Goal: Information Seeking & Learning: Learn about a topic

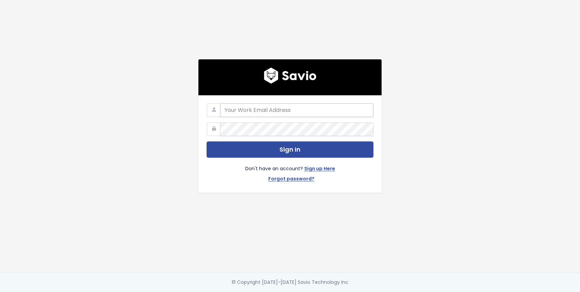
click at [237, 112] on input "email" at bounding box center [296, 110] width 153 height 14
click at [237, 115] on input "email" at bounding box center [296, 110] width 153 height 14
type input "james@bunny.net"
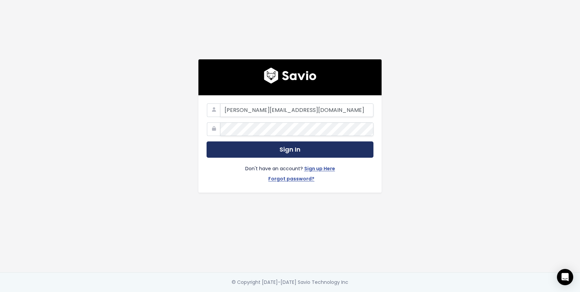
click at [280, 147] on button "Sign In" at bounding box center [289, 149] width 167 height 17
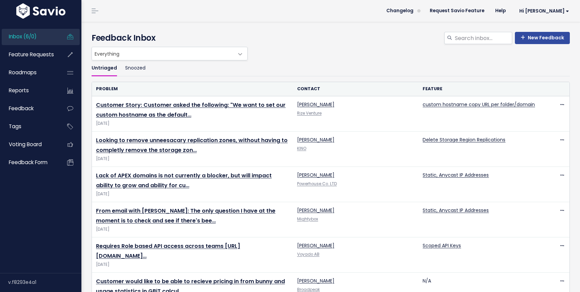
click at [240, 54] on span at bounding box center [240, 54] width 14 height 14
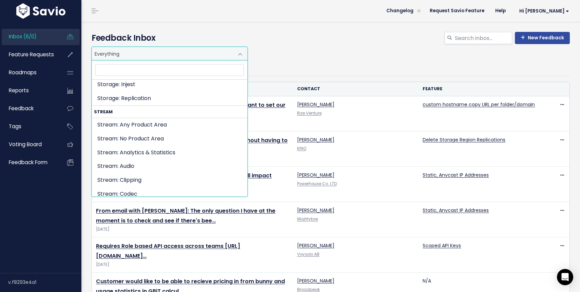
scroll to position [1292, 0]
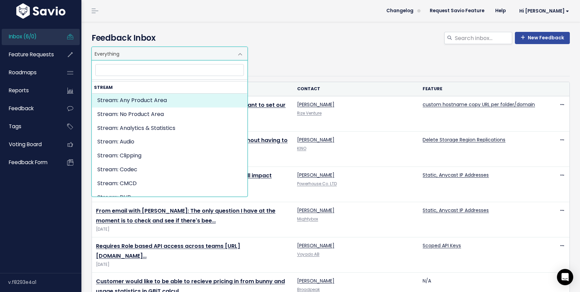
select select "STREAM:"
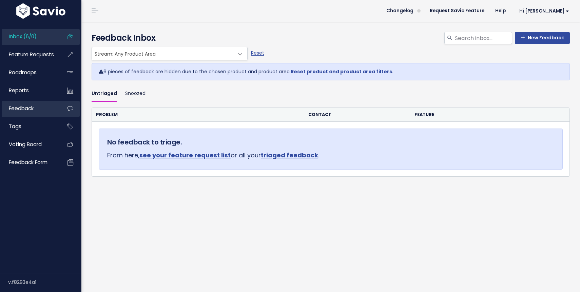
click at [28, 106] on span "Feedback" at bounding box center [21, 108] width 25 height 7
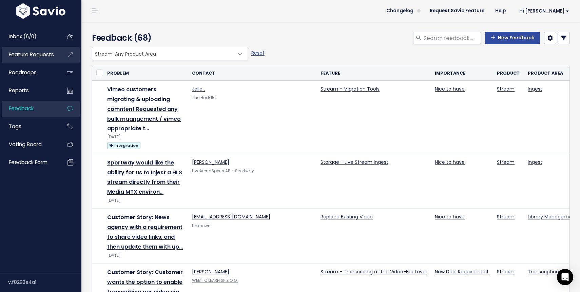
click at [42, 59] on link "Feature Requests" at bounding box center [29, 55] width 55 height 16
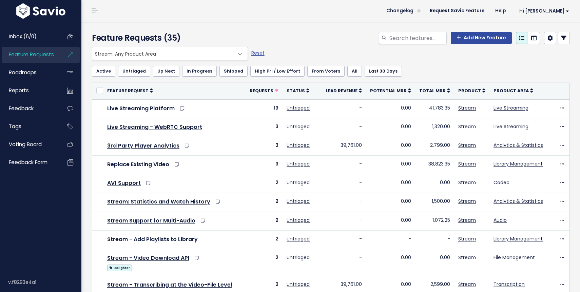
click at [277, 90] on icon at bounding box center [277, 91] width 4 height 4
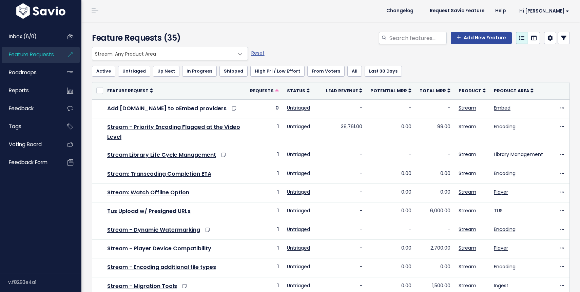
click at [274, 90] on span "Requests" at bounding box center [262, 91] width 24 height 6
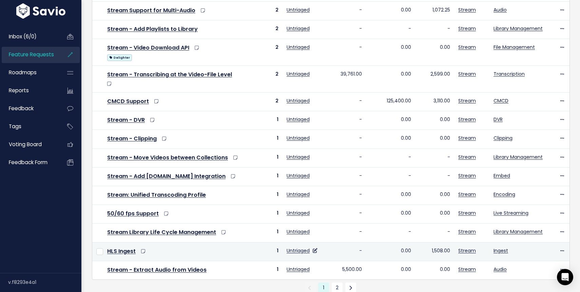
scroll to position [224, 0]
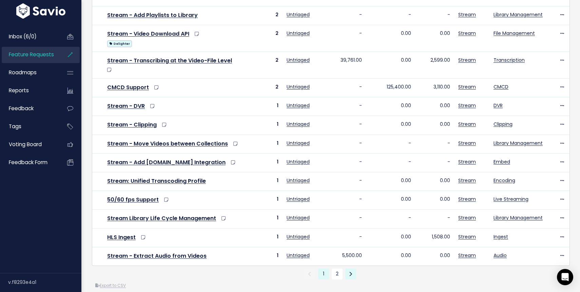
click at [348, 269] on link at bounding box center [350, 274] width 11 height 11
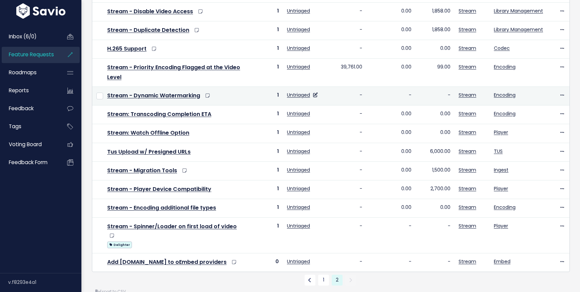
scroll to position [140, 0]
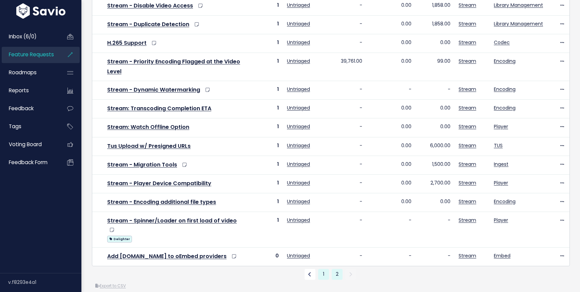
click at [320, 269] on link "1" at bounding box center [323, 274] width 11 height 11
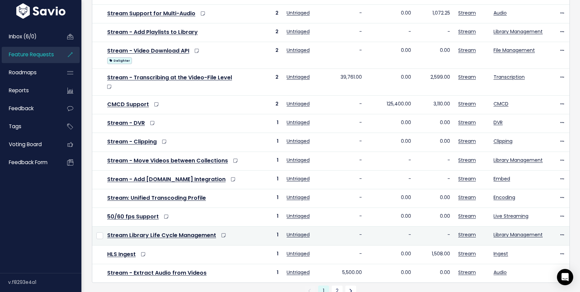
scroll to position [217, 0]
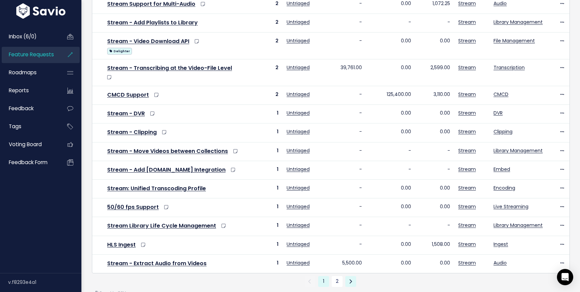
click at [352, 276] on link at bounding box center [350, 281] width 11 height 11
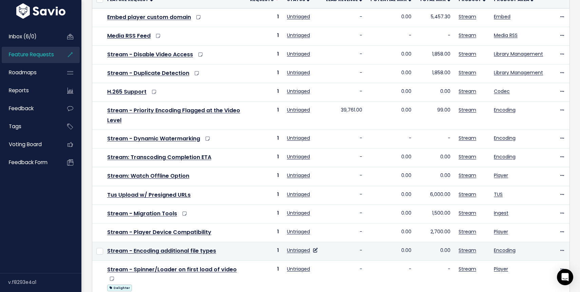
scroll to position [140, 0]
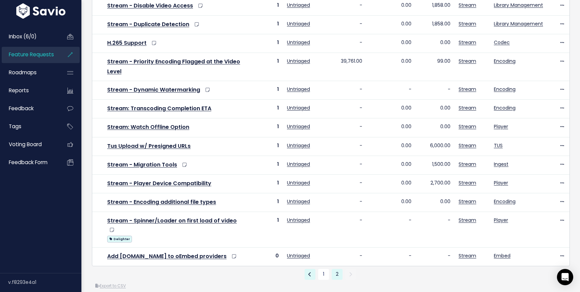
click at [312, 269] on link at bounding box center [309, 274] width 11 height 11
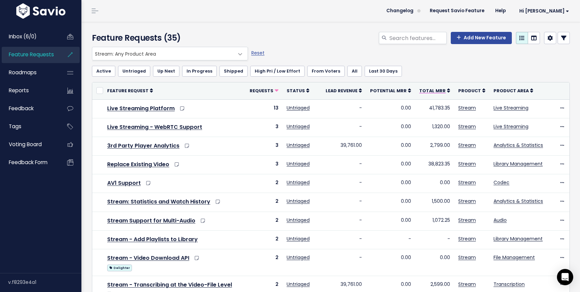
click at [449, 92] on icon at bounding box center [448, 90] width 3 height 5
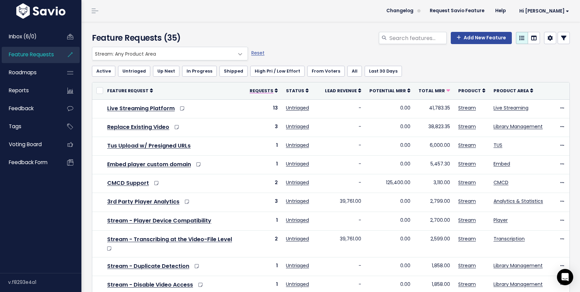
click at [278, 91] on icon at bounding box center [276, 90] width 3 height 5
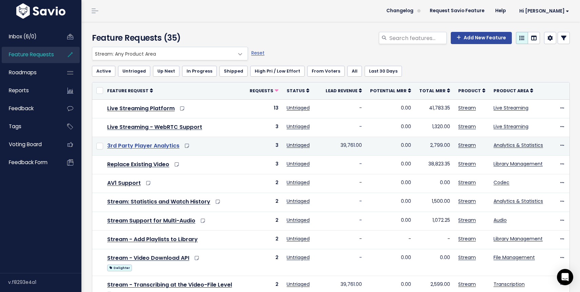
click at [160, 145] on link "3rd Party Player Analytics" at bounding box center [143, 146] width 72 height 8
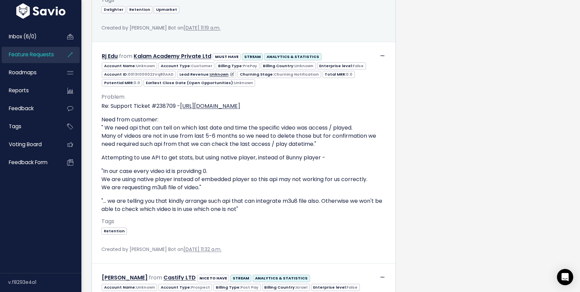
scroll to position [565, 0]
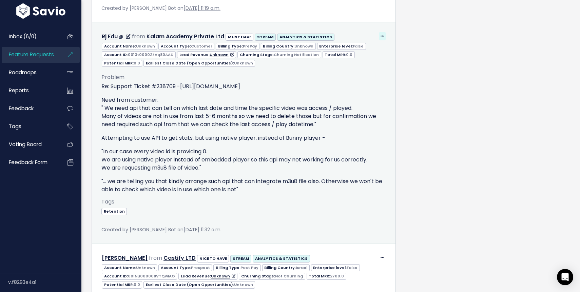
click at [382, 34] on icon at bounding box center [382, 36] width 4 height 4
click at [358, 48] on link "Edit" at bounding box center [365, 54] width 49 height 13
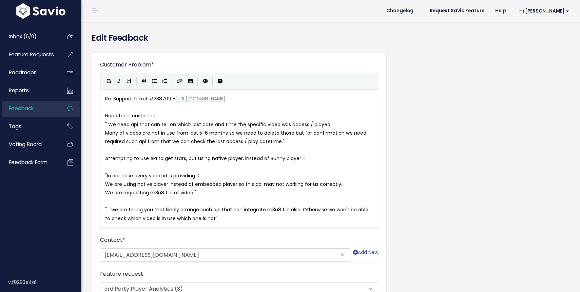
scroll to position [1, 0]
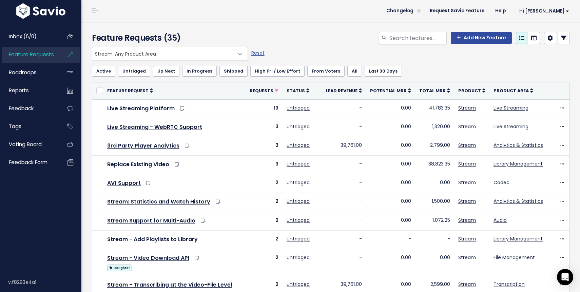
click at [448, 91] on icon at bounding box center [448, 90] width 3 height 5
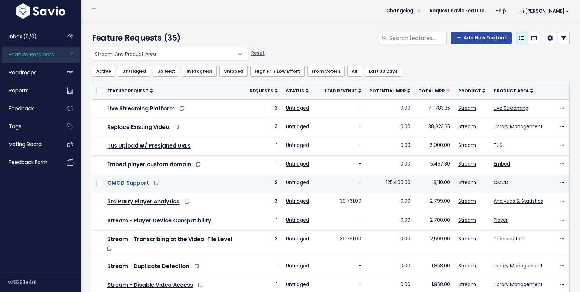
click at [125, 182] on link "CMCD Support" at bounding box center [128, 183] width 42 height 8
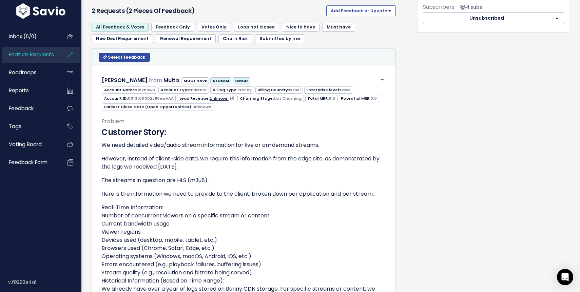
scroll to position [403, 0]
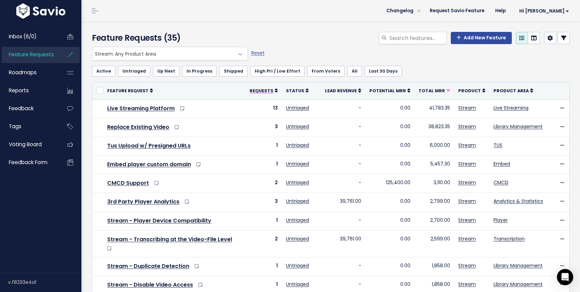
click at [278, 90] on icon at bounding box center [276, 90] width 3 height 5
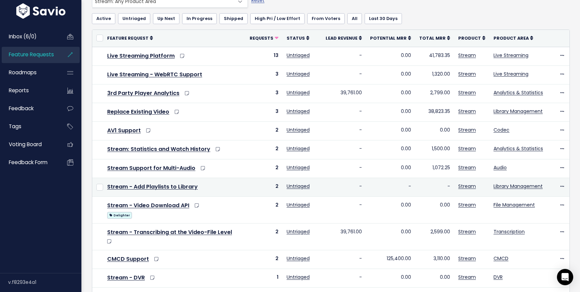
scroll to position [51, 0]
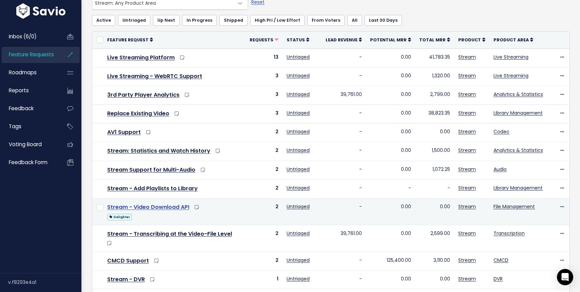
click at [162, 205] on link "Stream - Video Download API" at bounding box center [148, 207] width 82 height 8
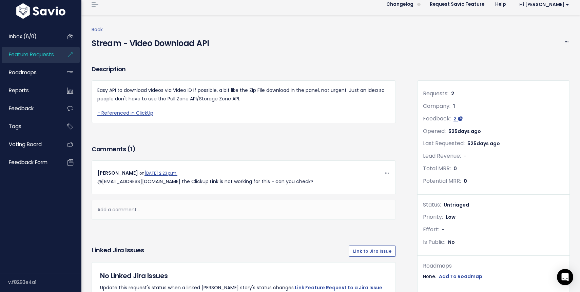
scroll to position [3, 0]
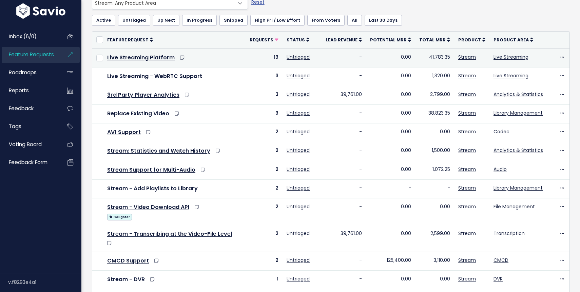
scroll to position [51, 0]
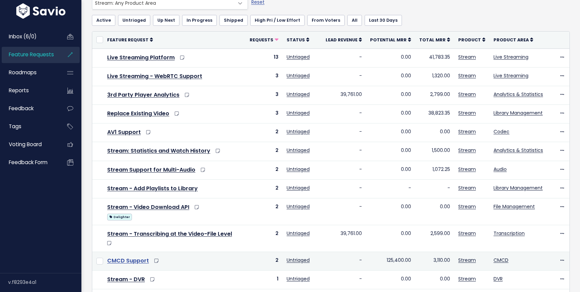
click at [133, 257] on link "CMCD Support" at bounding box center [128, 261] width 42 height 8
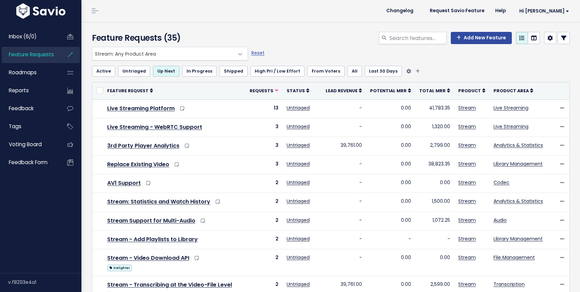
scroll to position [51, 0]
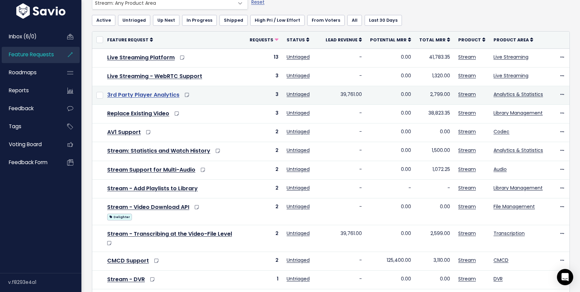
click at [142, 98] on link "3rd Party Player Analytics" at bounding box center [143, 95] width 72 height 8
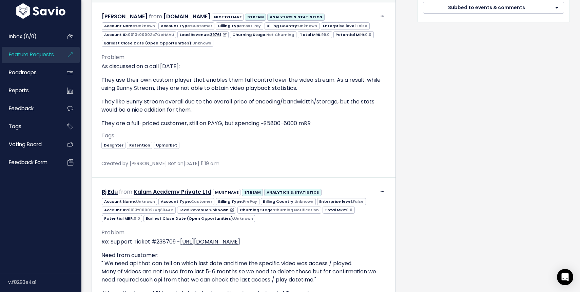
scroll to position [409, 0]
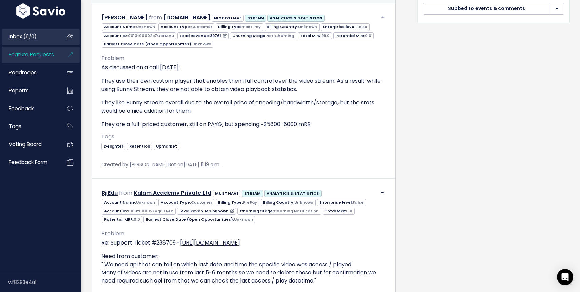
click at [22, 38] on span "Inbox (6/0)" at bounding box center [23, 36] width 28 height 7
